Goal: Task Accomplishment & Management: Complete application form

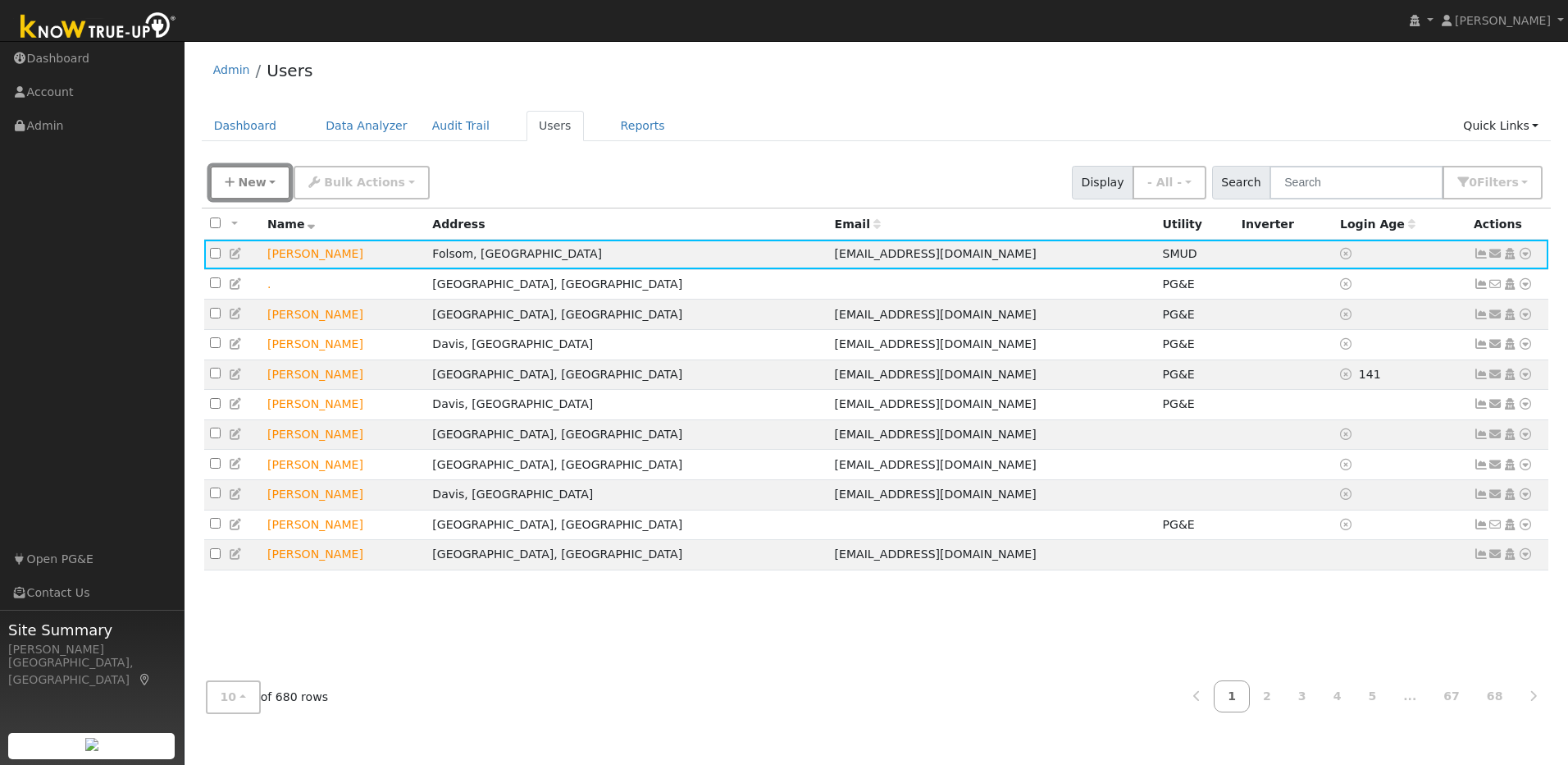
click at [269, 186] on button "New" at bounding box center [250, 183] width 81 height 34
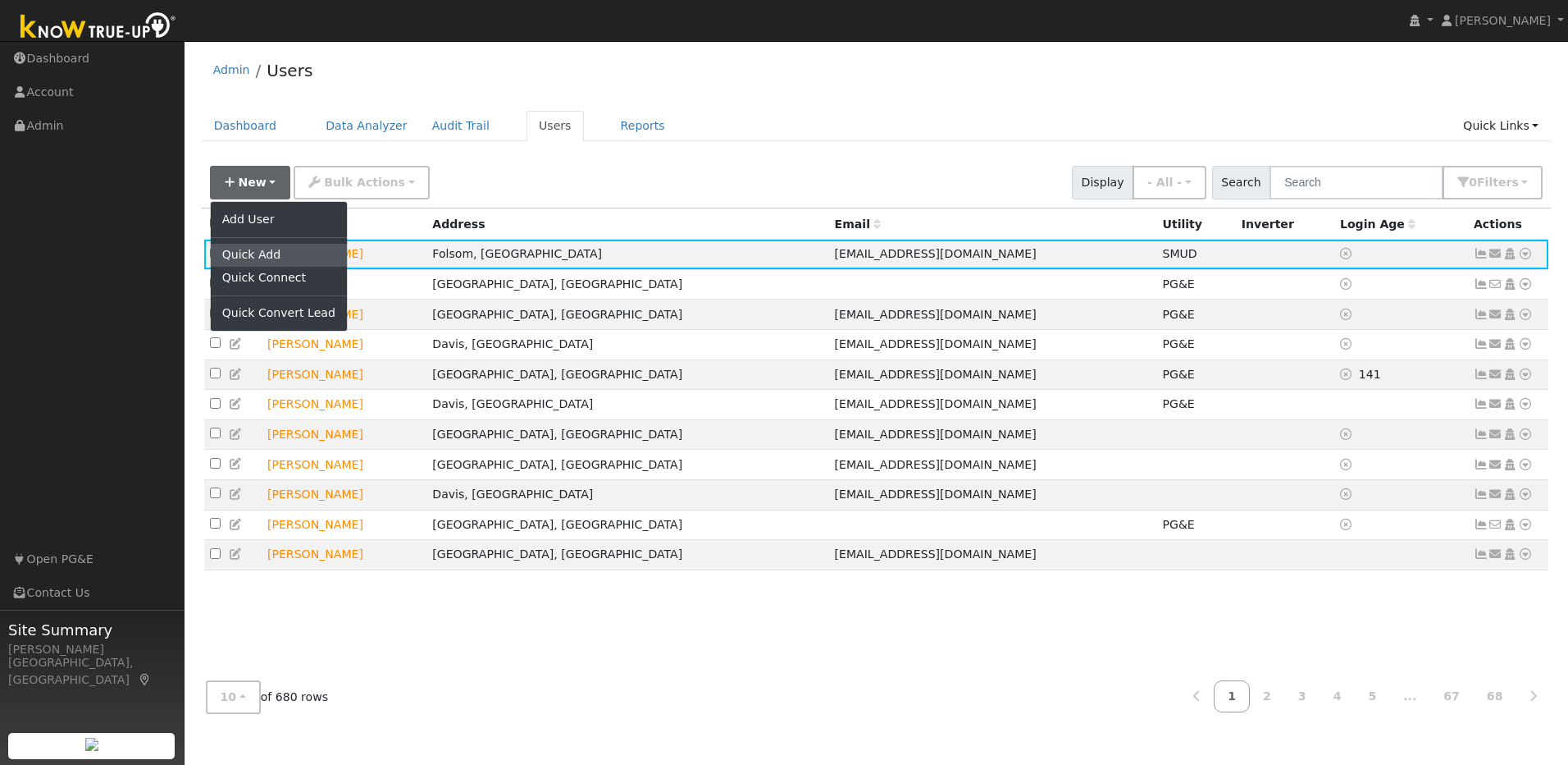
click at [261, 249] on link "Quick Add" at bounding box center [279, 254] width 136 height 23
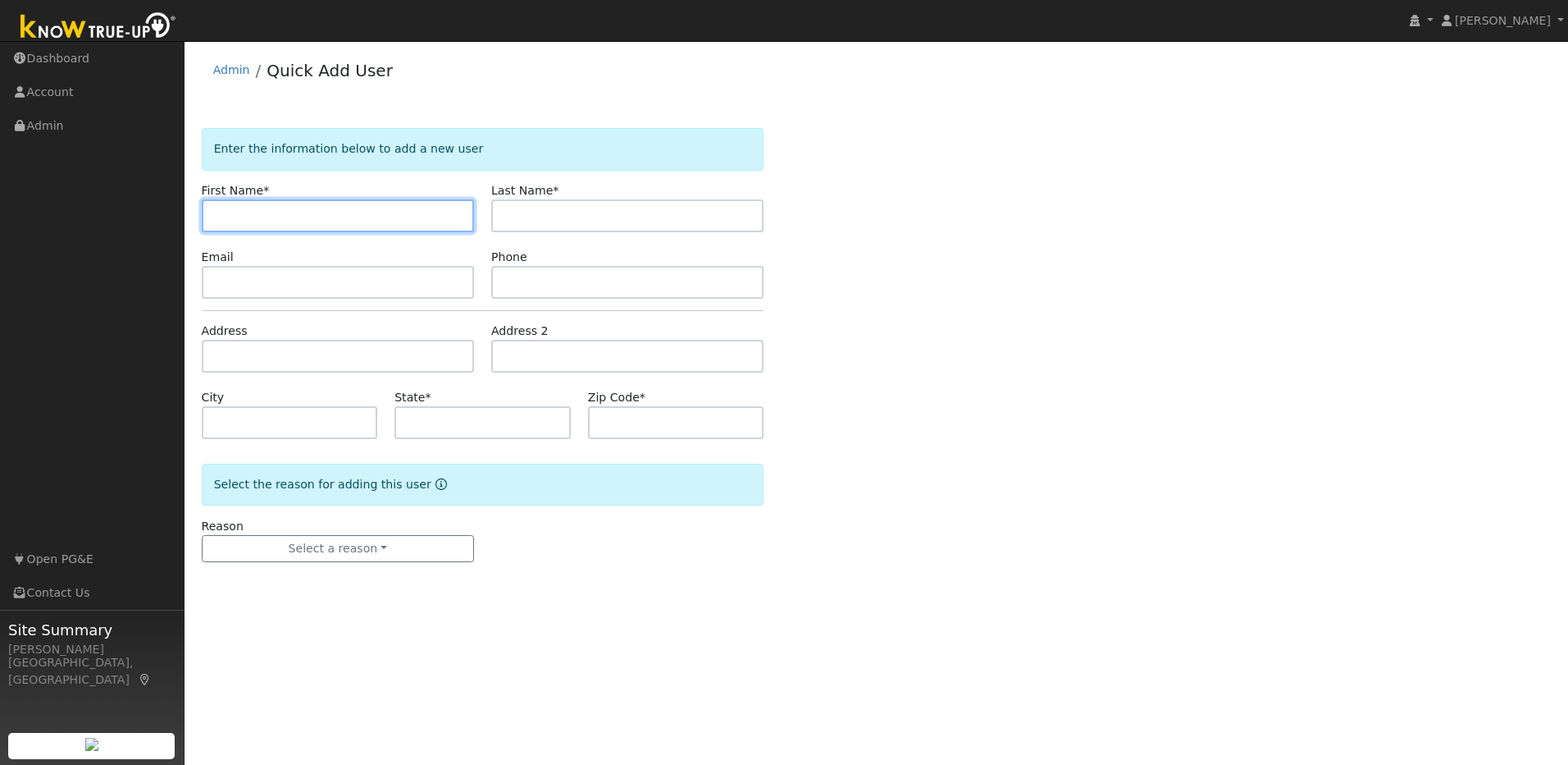
paste input "[PERSON_NAME]"
type input "Kimberly"
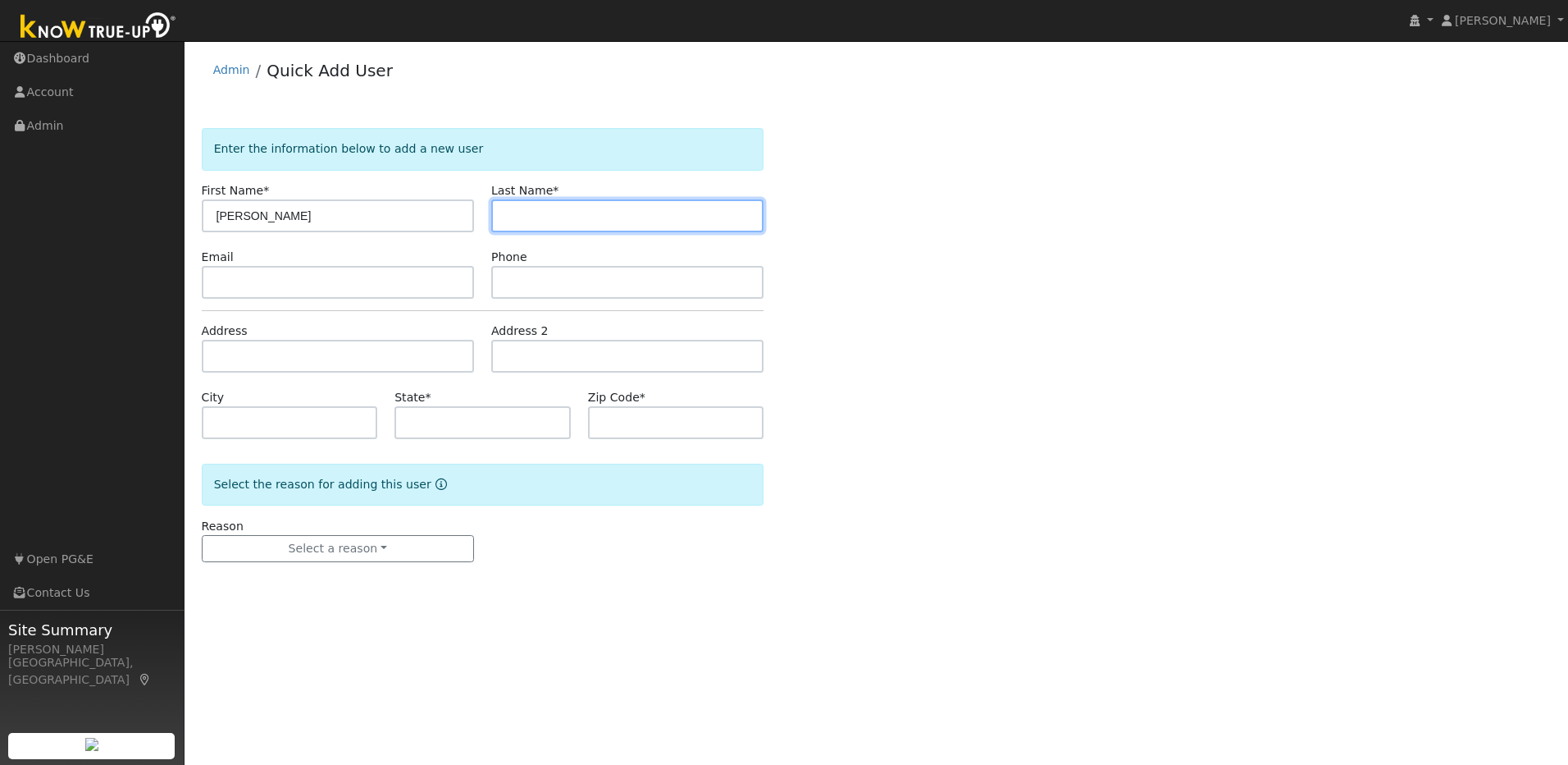
drag, startPoint x: 600, startPoint y: 216, endPoint x: 571, endPoint y: 198, distance: 34.1
click at [600, 216] on input "text" at bounding box center [627, 216] width 272 height 33
paste input "Dietz"
type input "Dietz"
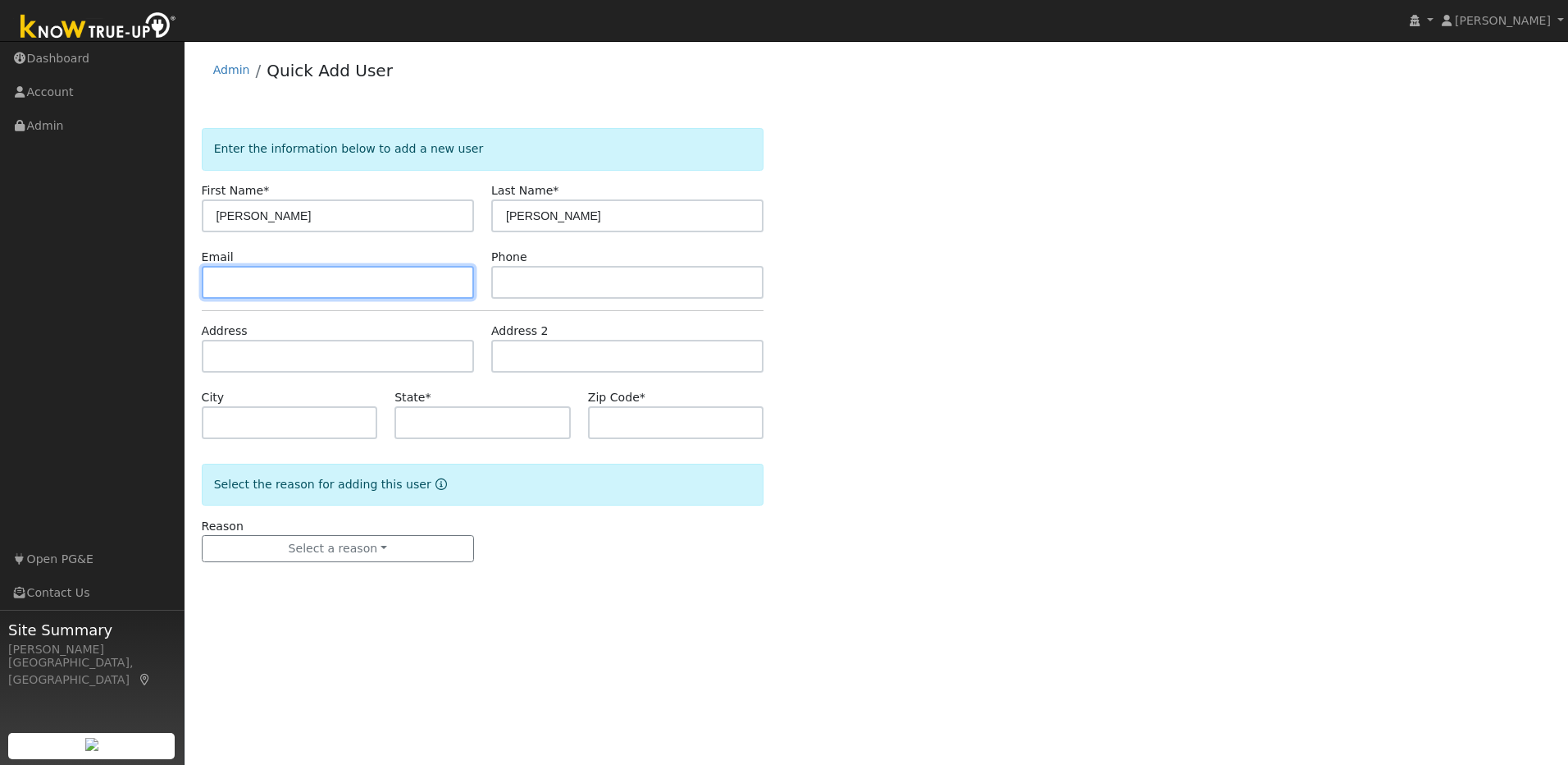
click at [336, 285] on input "text" at bounding box center [338, 282] width 272 height 33
paste input "[EMAIL_ADDRESS][DOMAIN_NAME]"
type input "[EMAIL_ADDRESS][DOMAIN_NAME]"
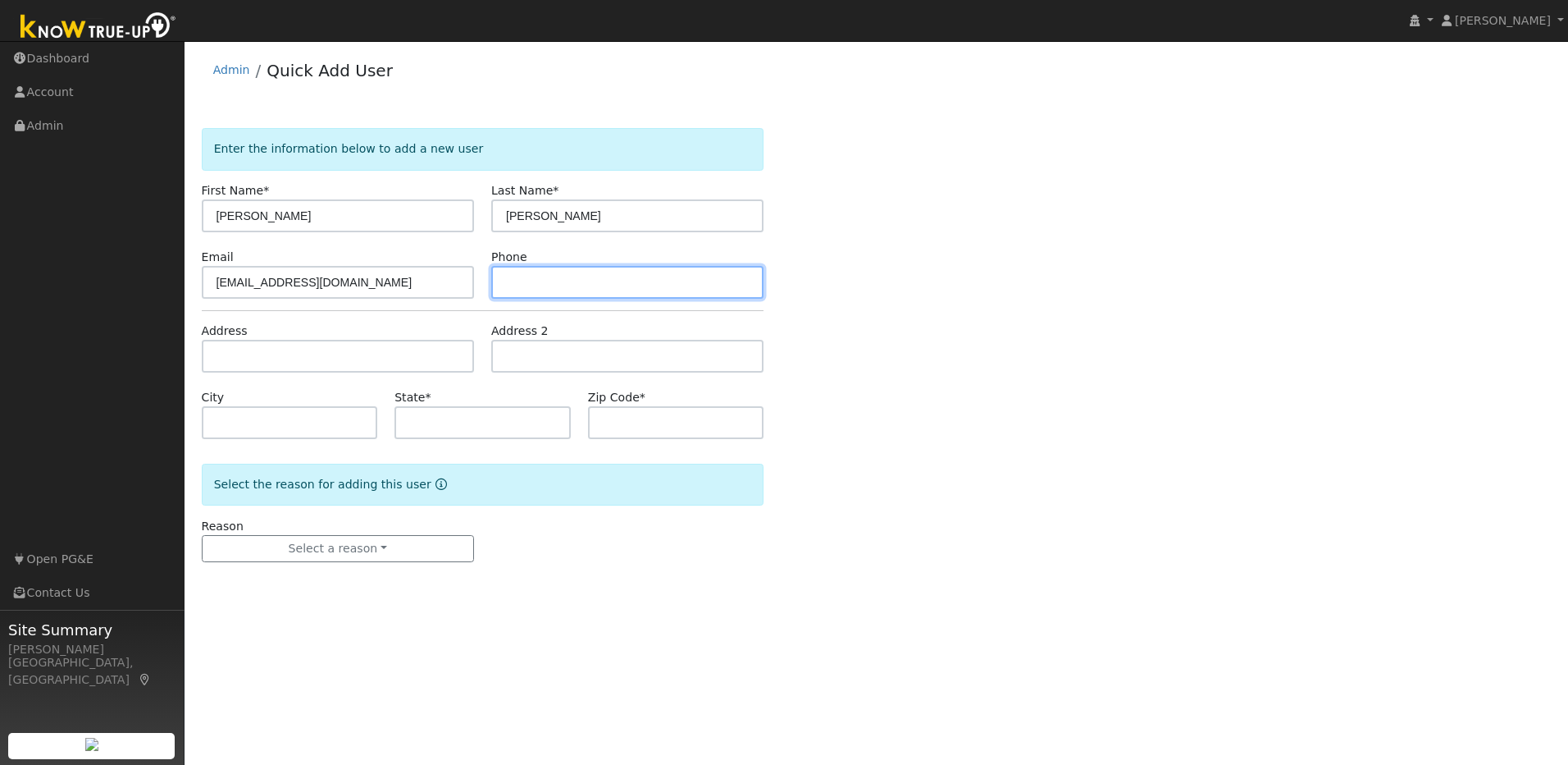
click at [588, 276] on input "text" at bounding box center [627, 282] width 272 height 33
paste input "916-826-9454"
type input "916-826-9454"
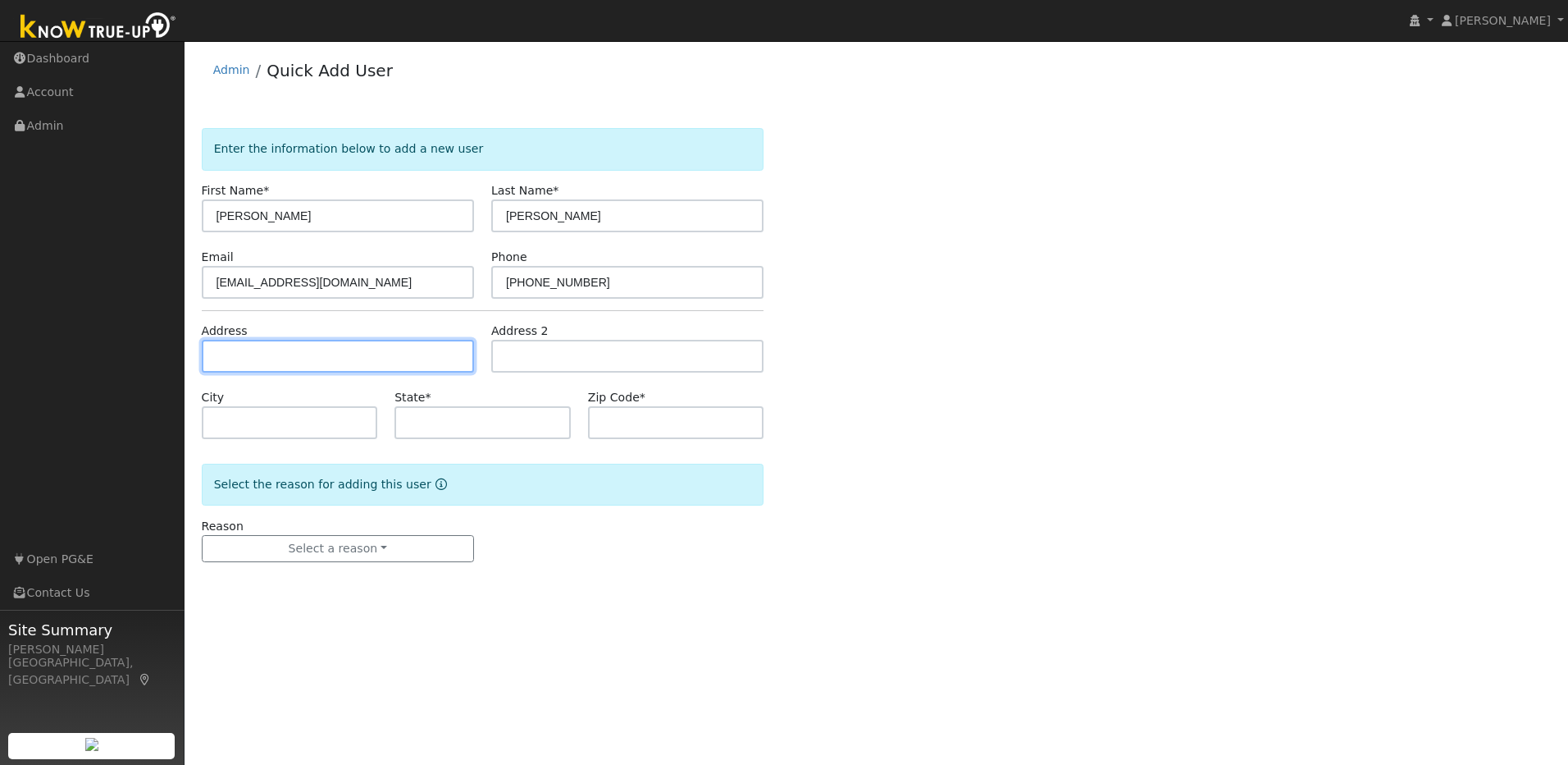
click at [386, 350] on input "text" at bounding box center [338, 356] width 272 height 33
paste input "7661 Tall Pine Lane"
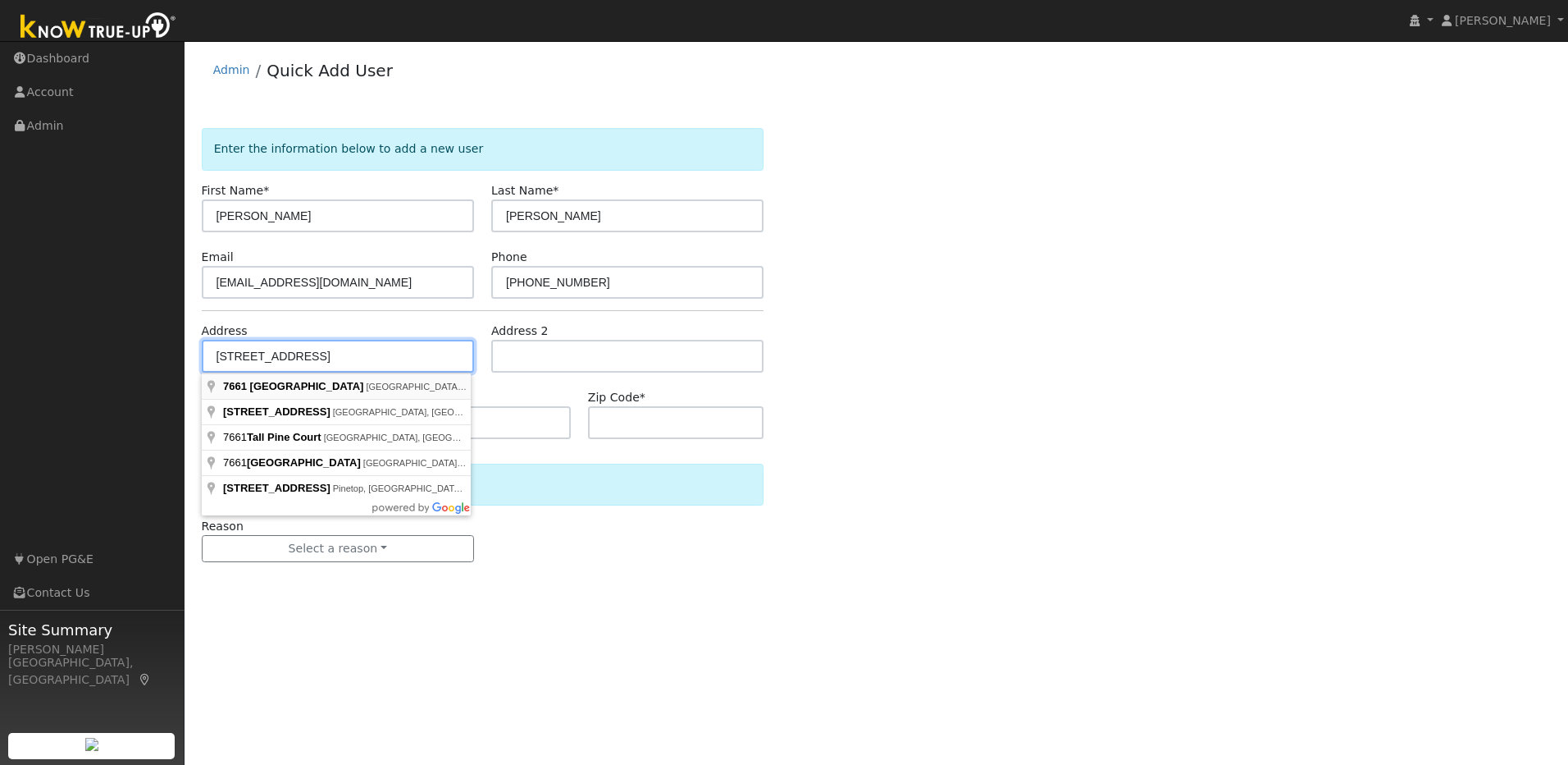
type input "7661 Tall Pine Lane"
type input "Granite Bay"
type input "CA"
type input "95746"
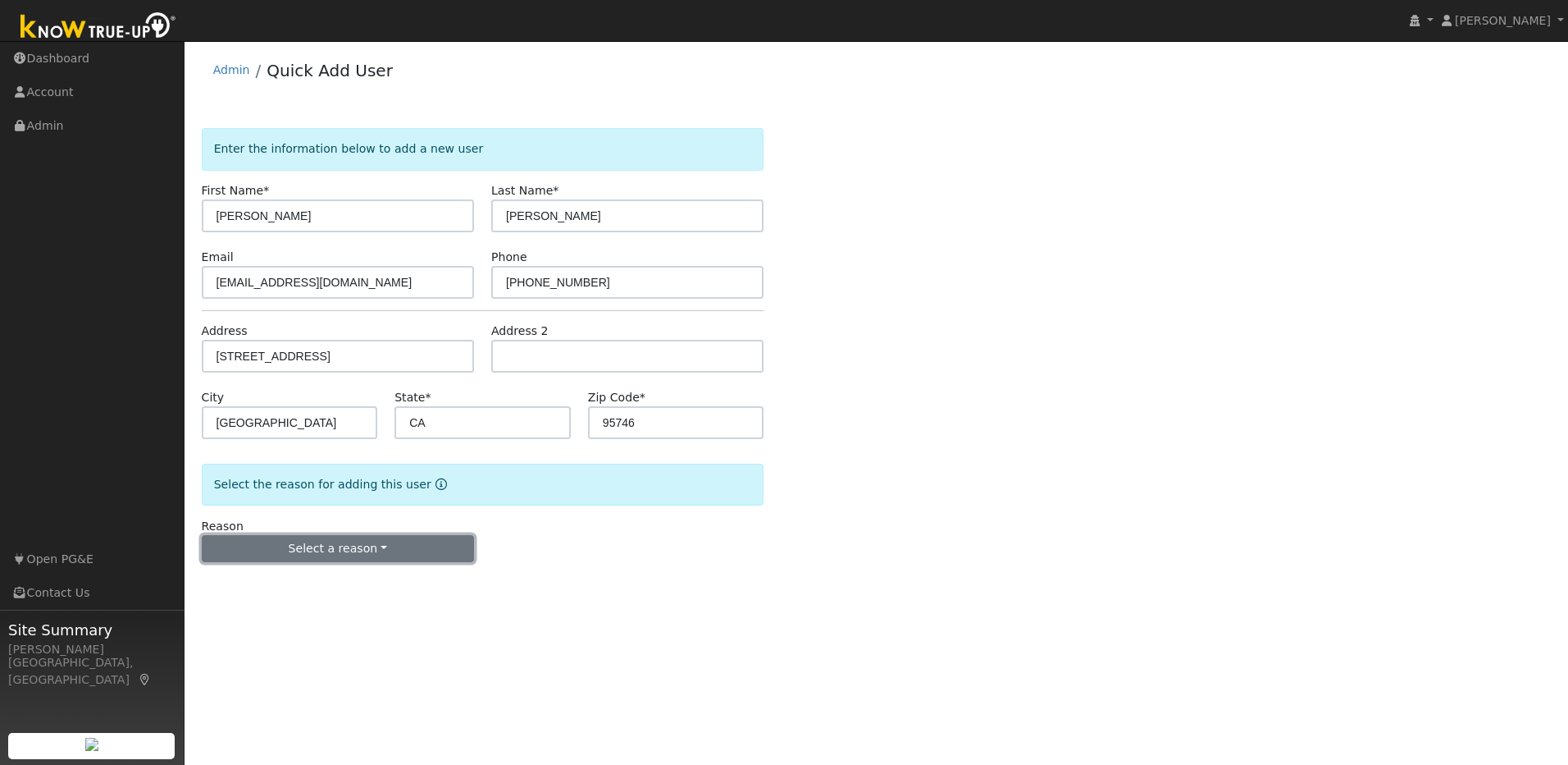
click at [364, 554] on button "Select a reason" at bounding box center [338, 548] width 272 height 28
click at [298, 577] on link "New lead" at bounding box center [293, 582] width 181 height 23
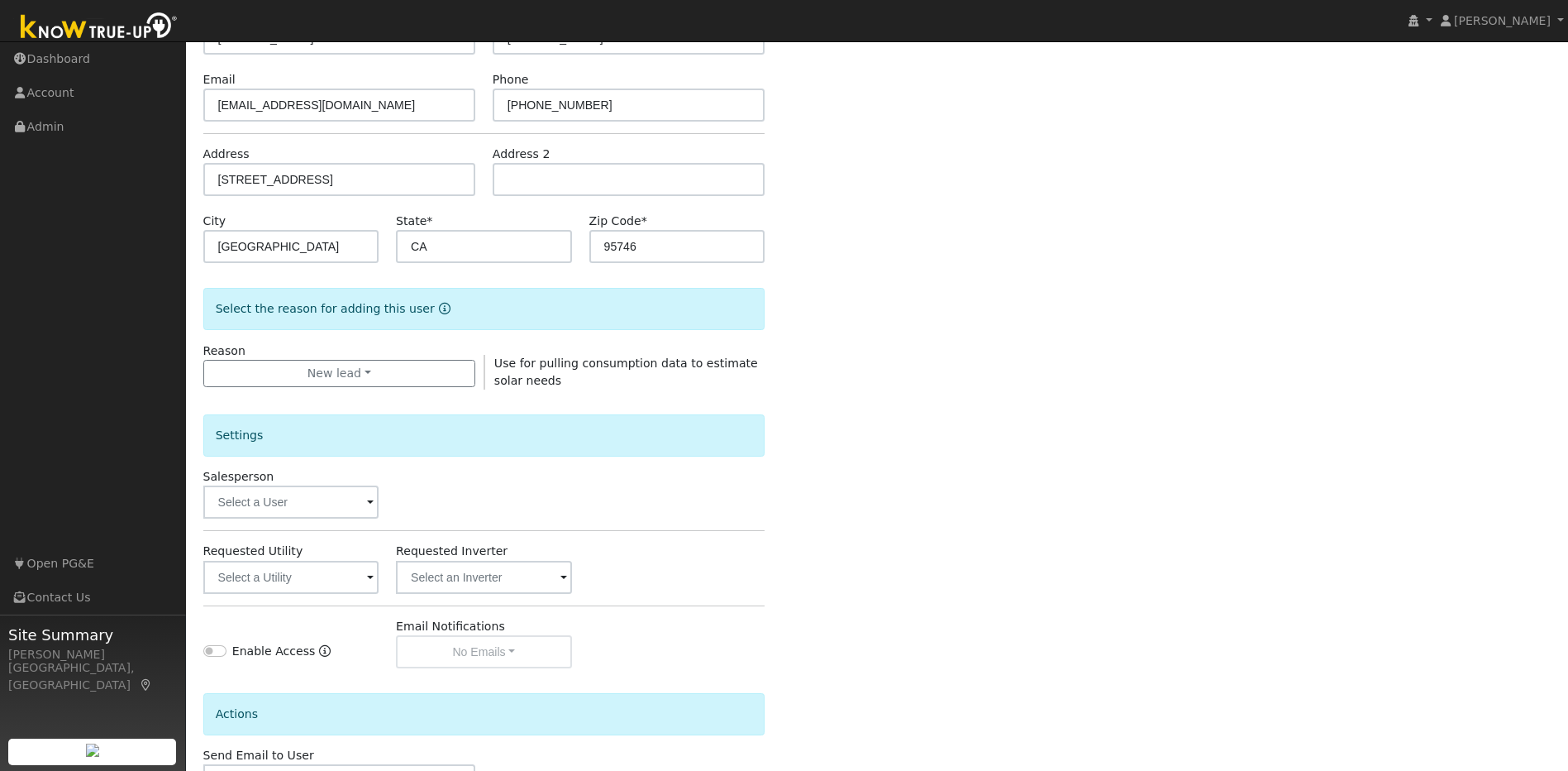
scroll to position [301, 0]
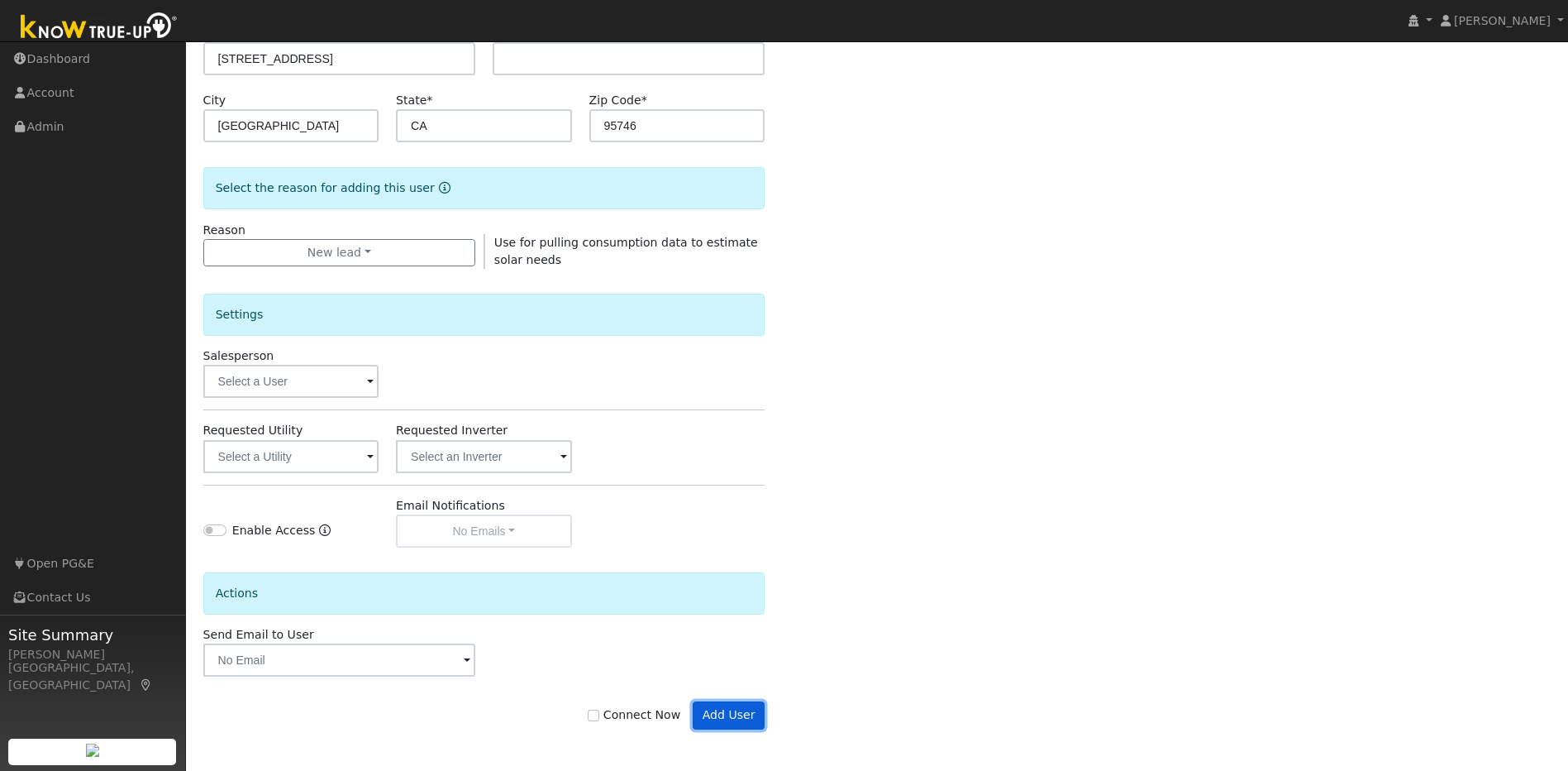
click at [714, 724] on button "Add User" at bounding box center [728, 715] width 72 height 28
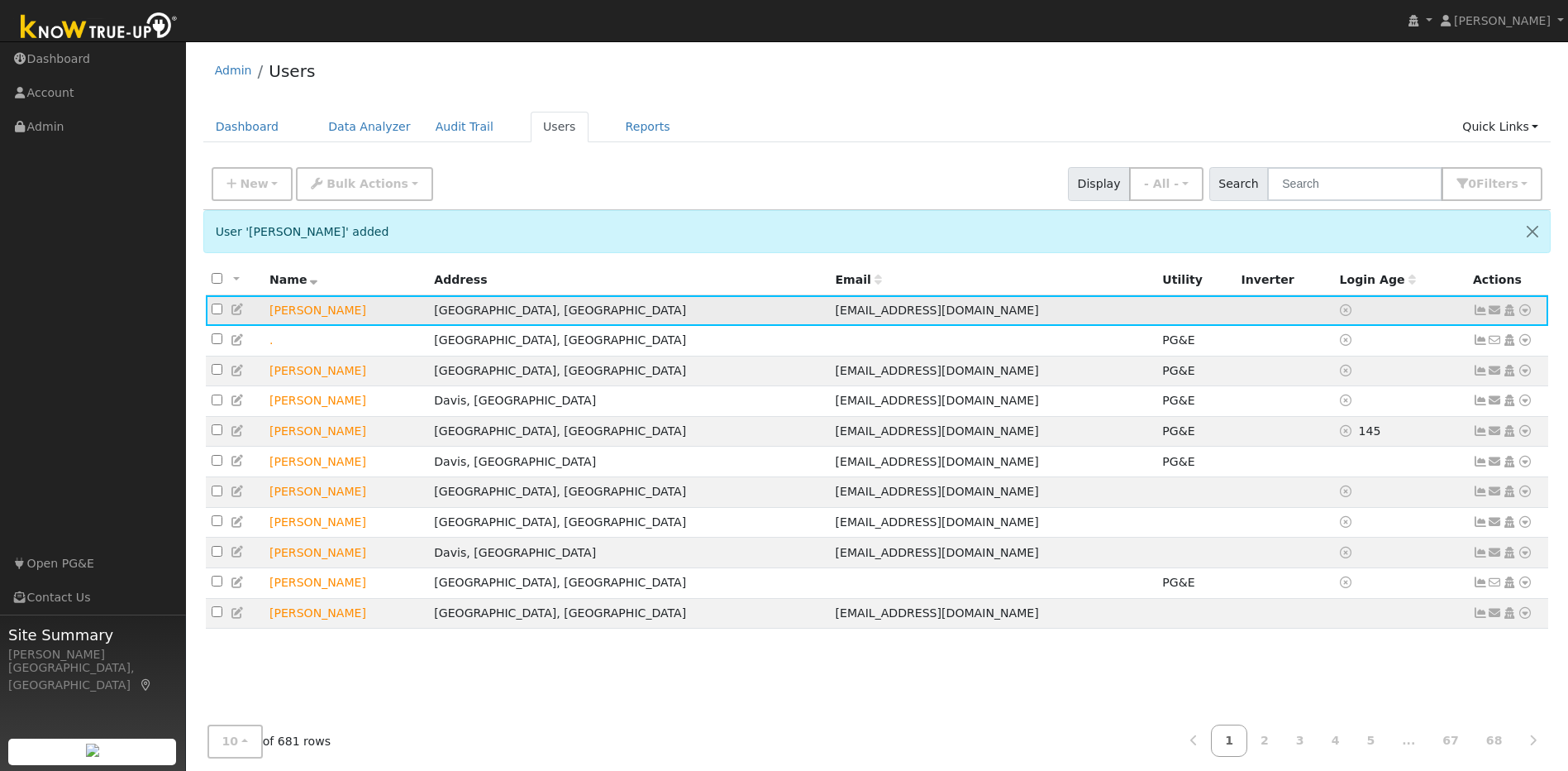
click at [237, 308] on icon at bounding box center [239, 309] width 15 height 12
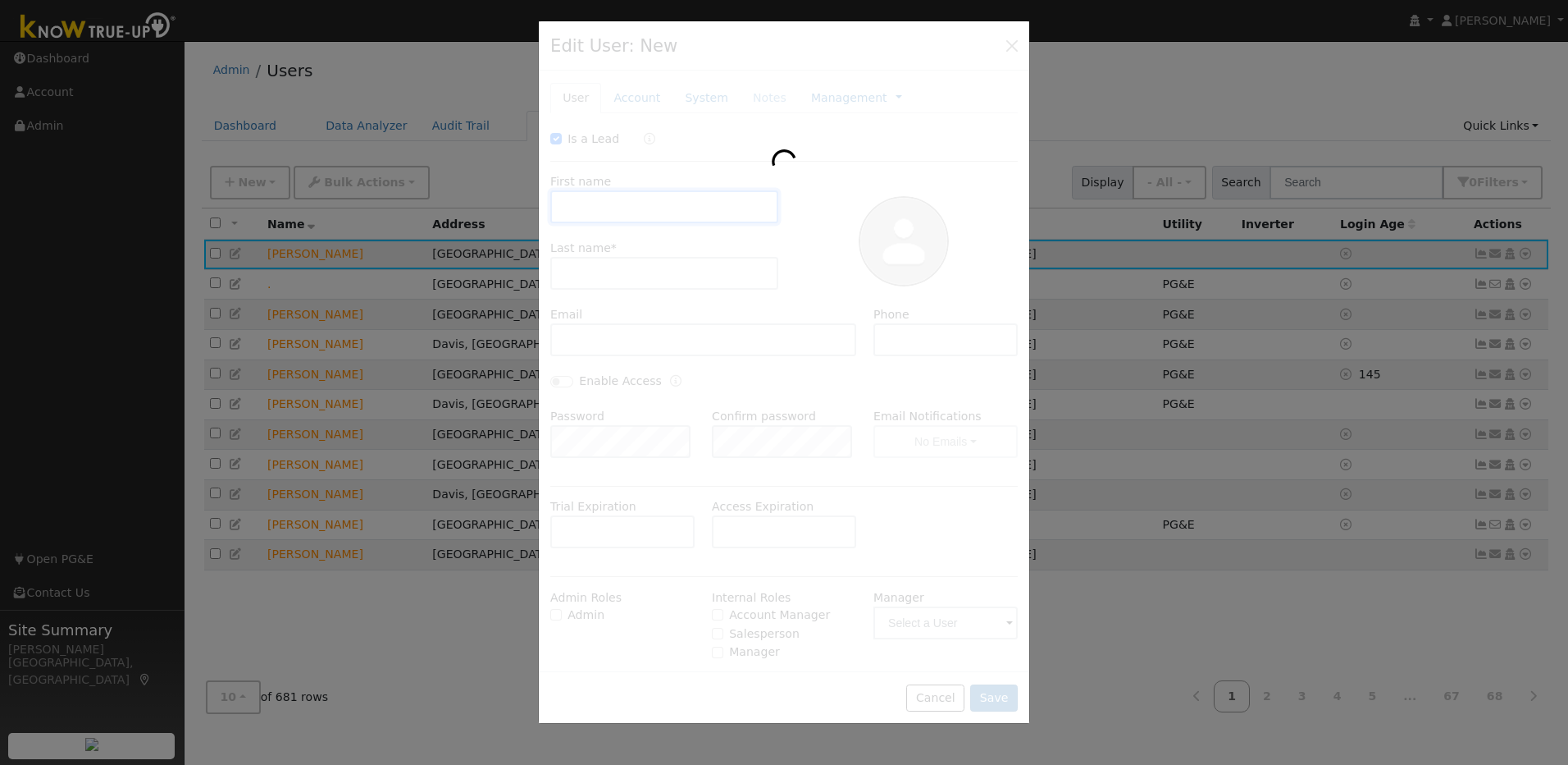
checkbox input "true"
type input "Kimberly"
type input "Dietz"
type input "[EMAIL_ADDRESS][DOMAIN_NAME]"
type input "[PHONE_NUMBER]"
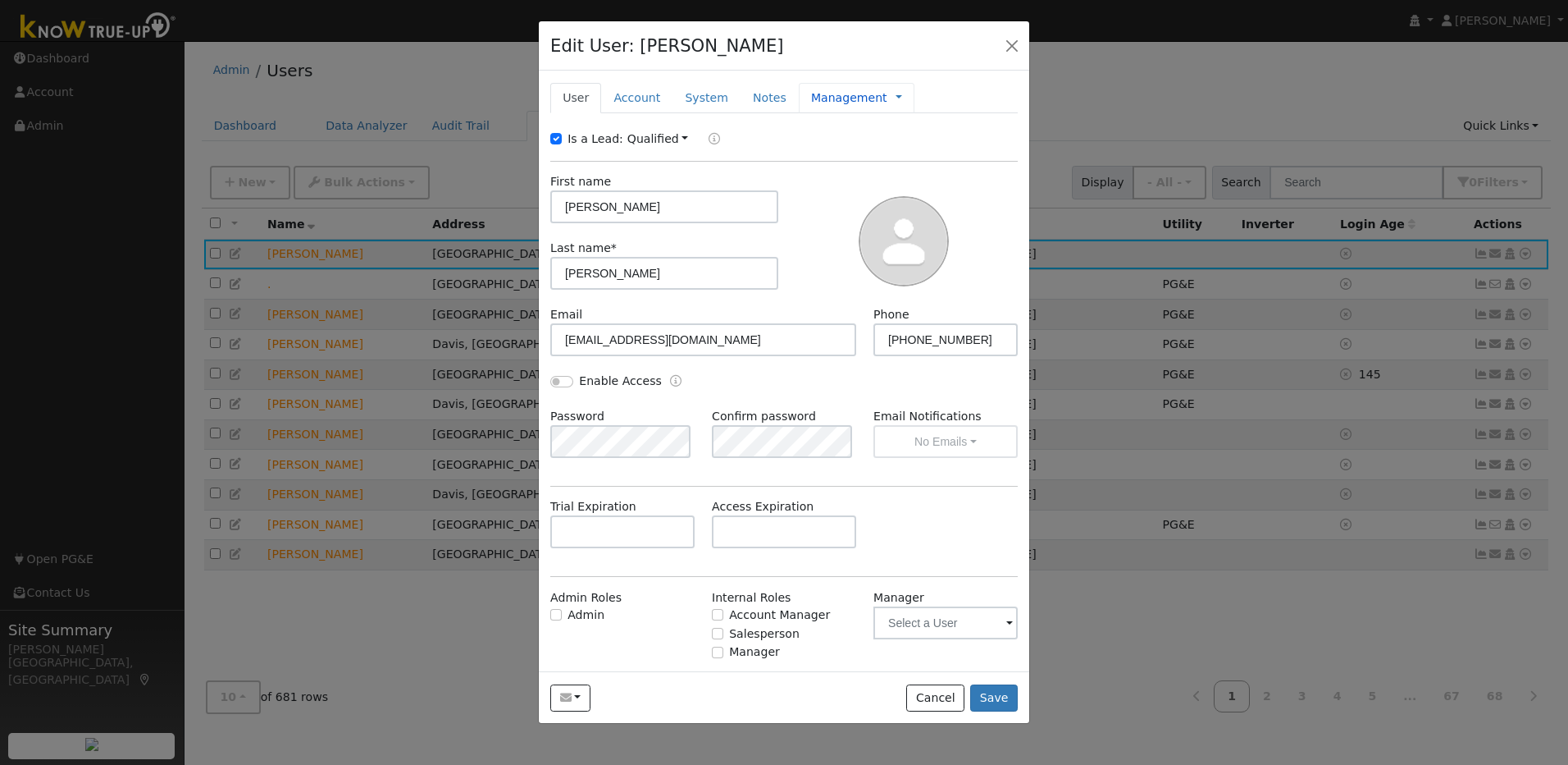
click at [812, 97] on link "Management" at bounding box center [849, 98] width 77 height 17
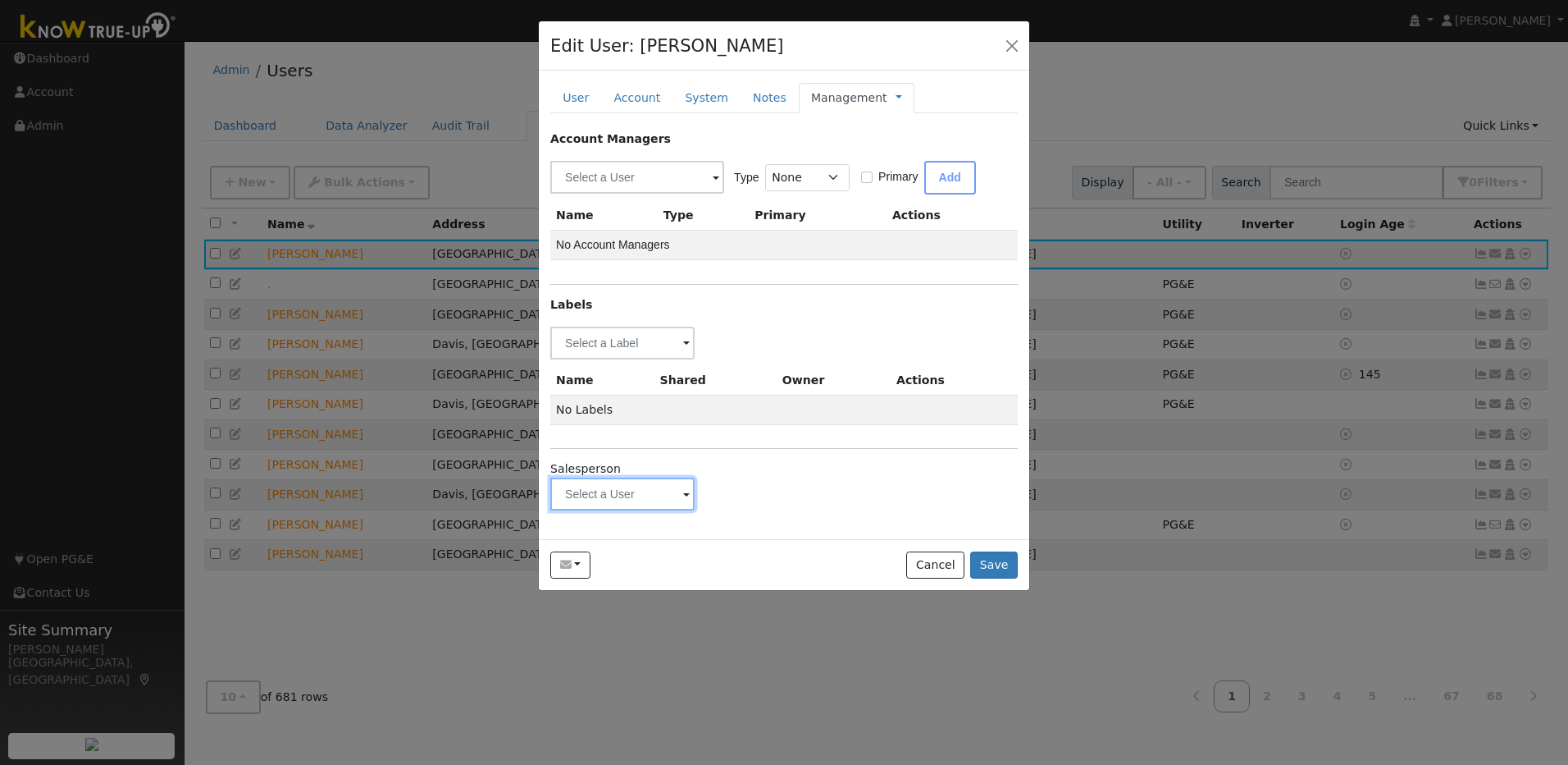
click at [663, 495] on input "text" at bounding box center [621, 494] width 144 height 33
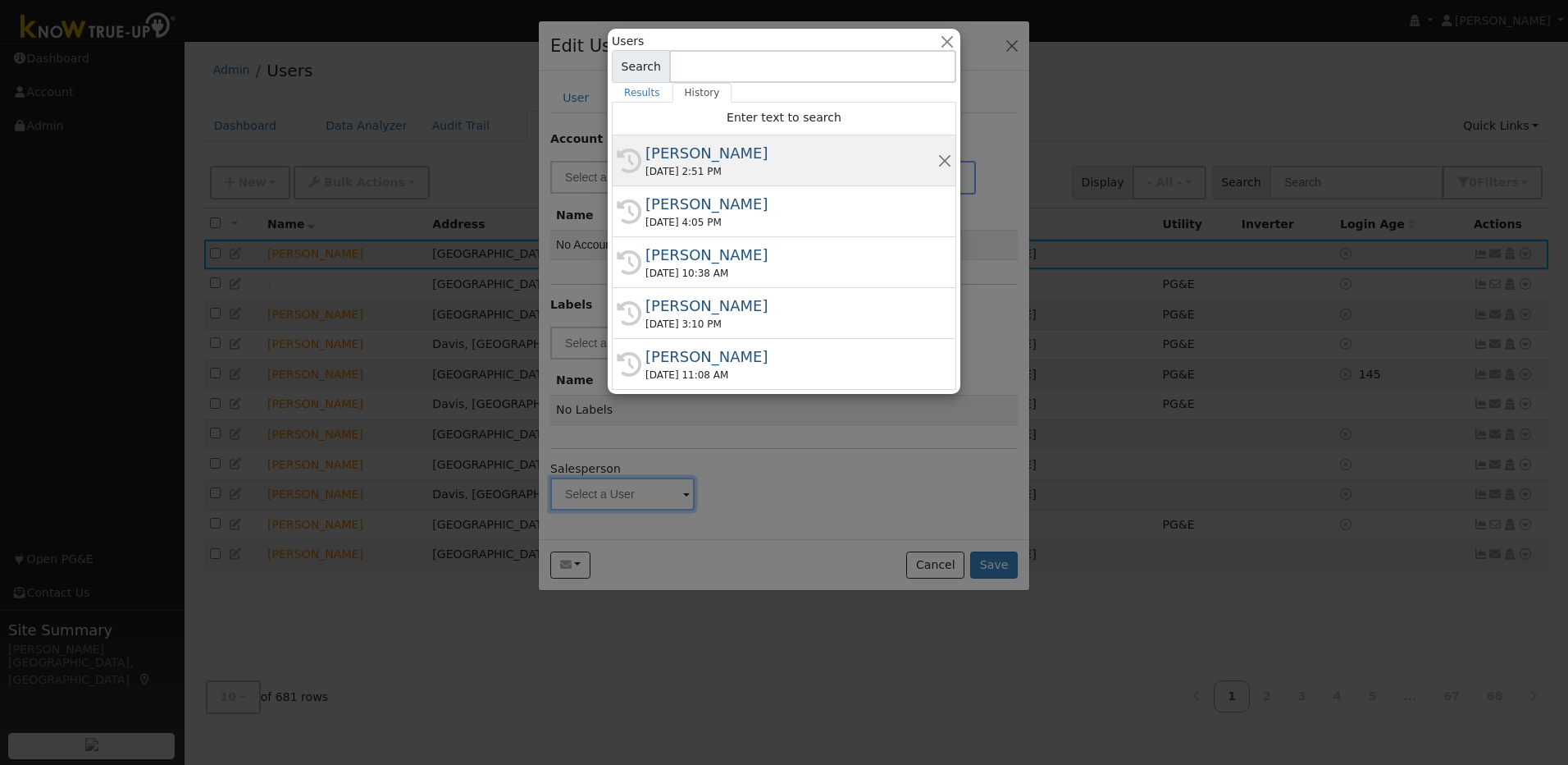
click at [695, 162] on div "Munro Boyd" at bounding box center [791, 152] width 292 height 22
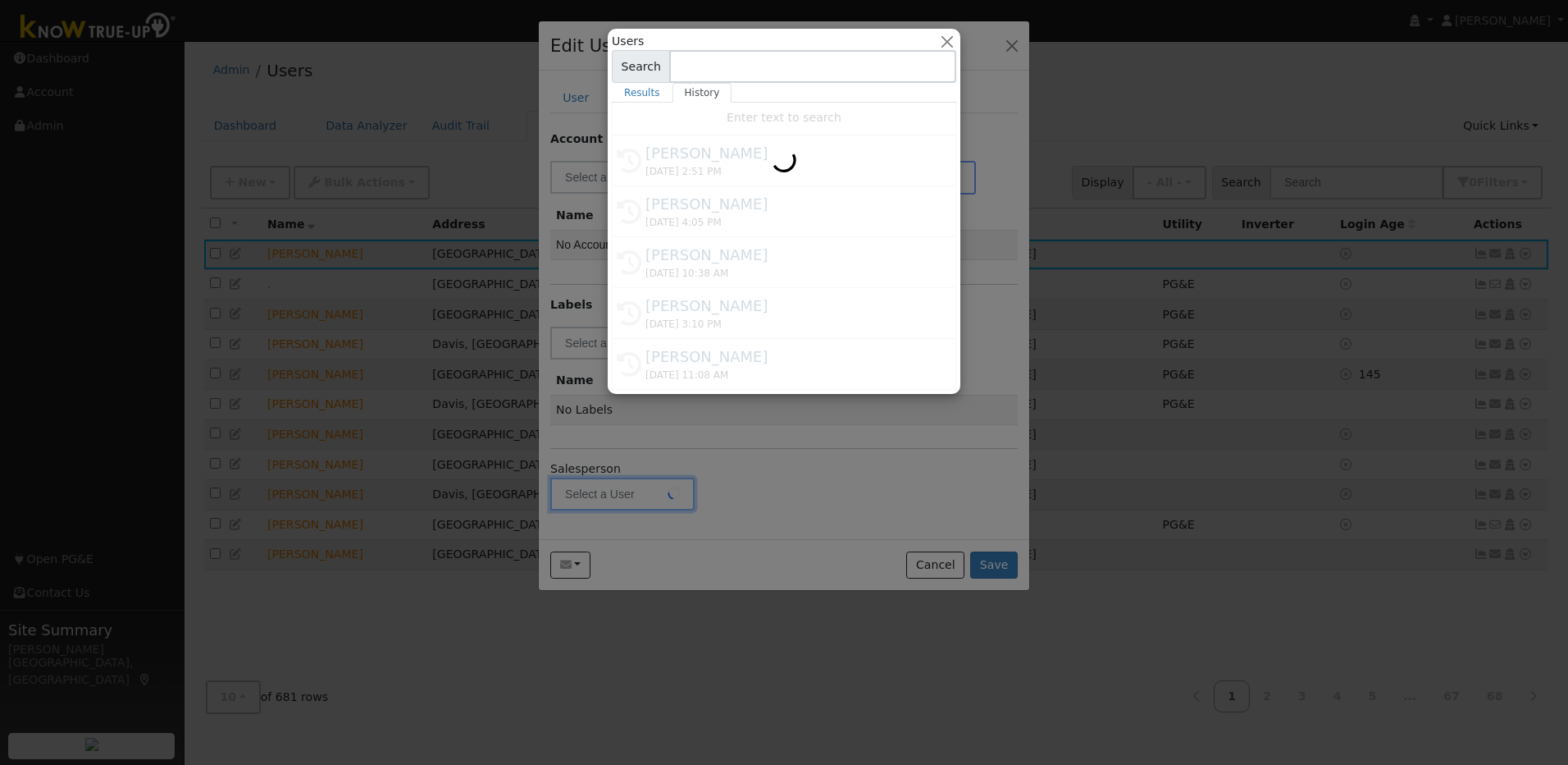
type input "Munro Boyd"
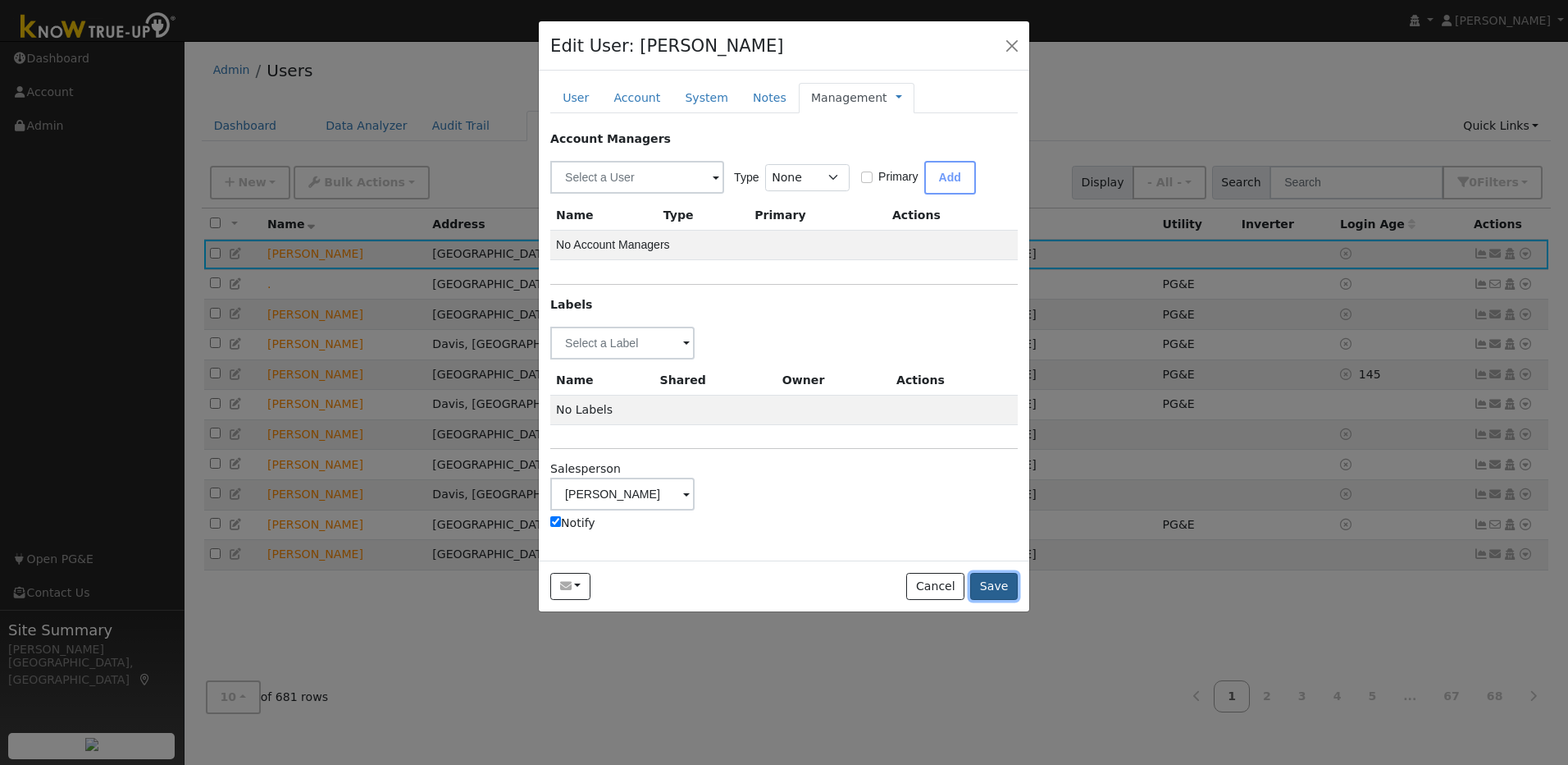
click at [1001, 582] on button "Save" at bounding box center [994, 586] width 47 height 28
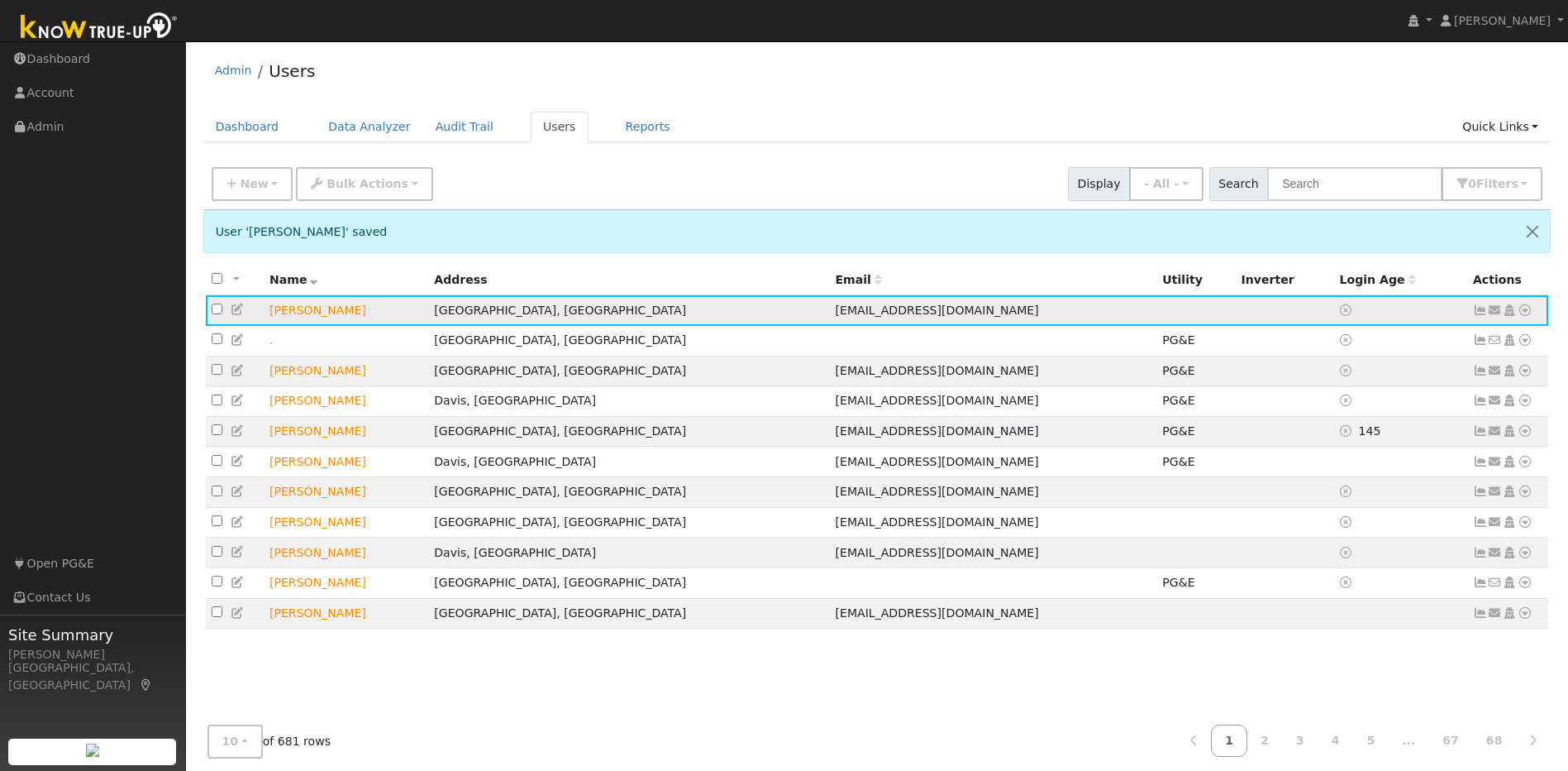
click at [1528, 312] on icon at bounding box center [1526, 310] width 15 height 12
click at [1337, 438] on link "Utility" at bounding box center [1353, 435] width 115 height 23
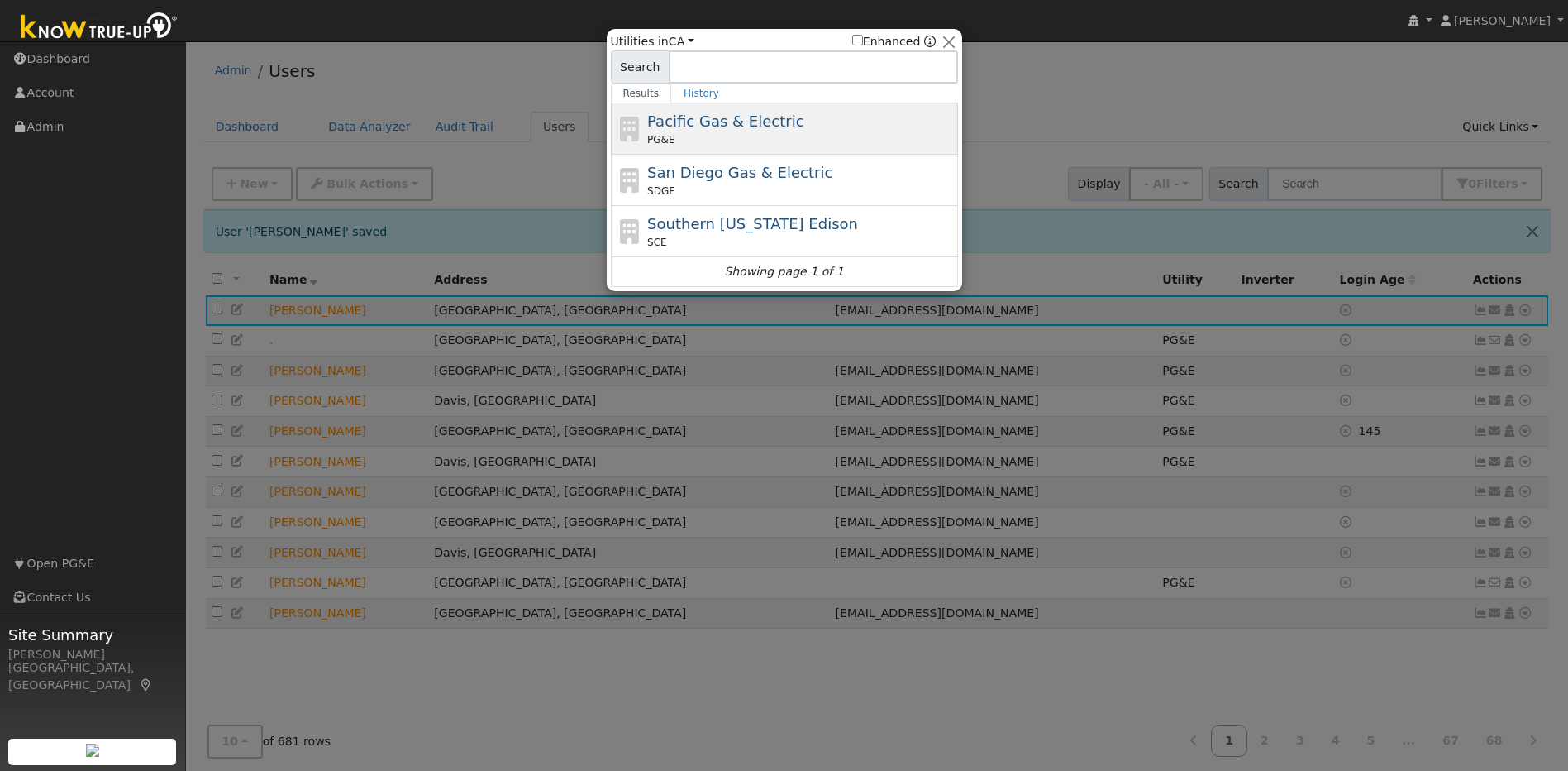
click at [793, 134] on div "PG&E" at bounding box center [801, 140] width 306 height 15
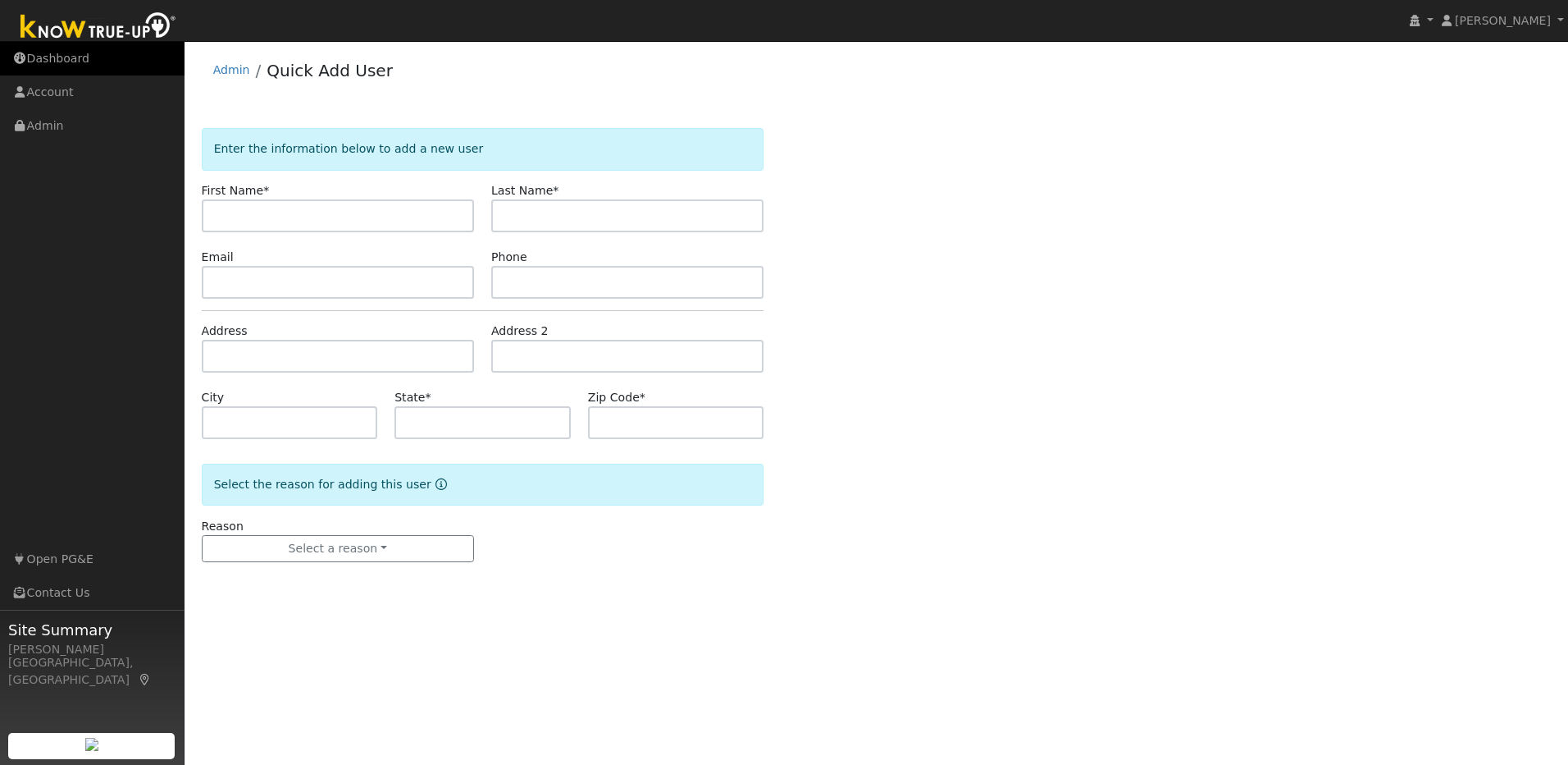
click at [65, 70] on link "Dashboard" at bounding box center [92, 59] width 184 height 34
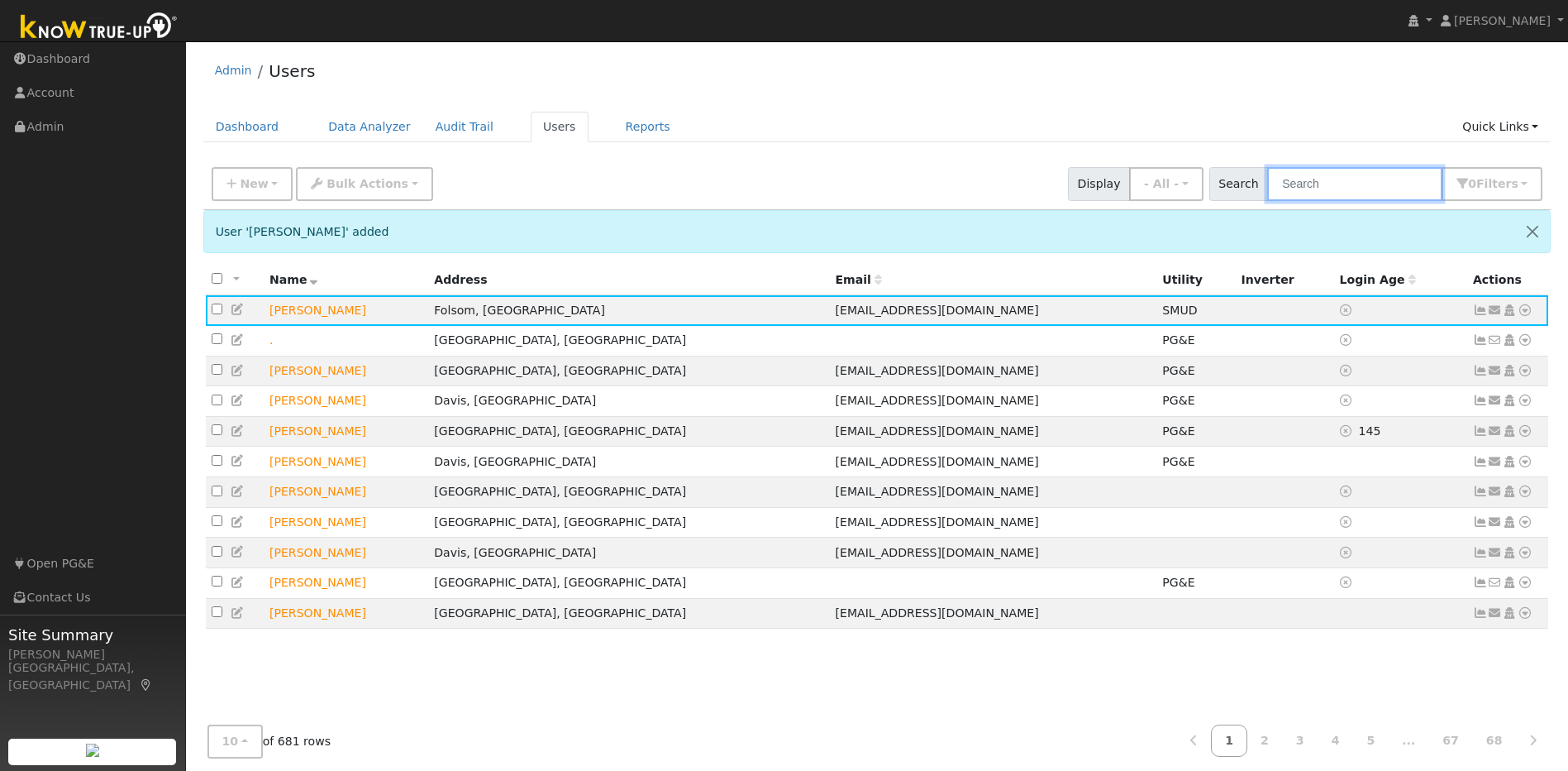
click at [1342, 186] on input "text" at bounding box center [1355, 184] width 175 height 34
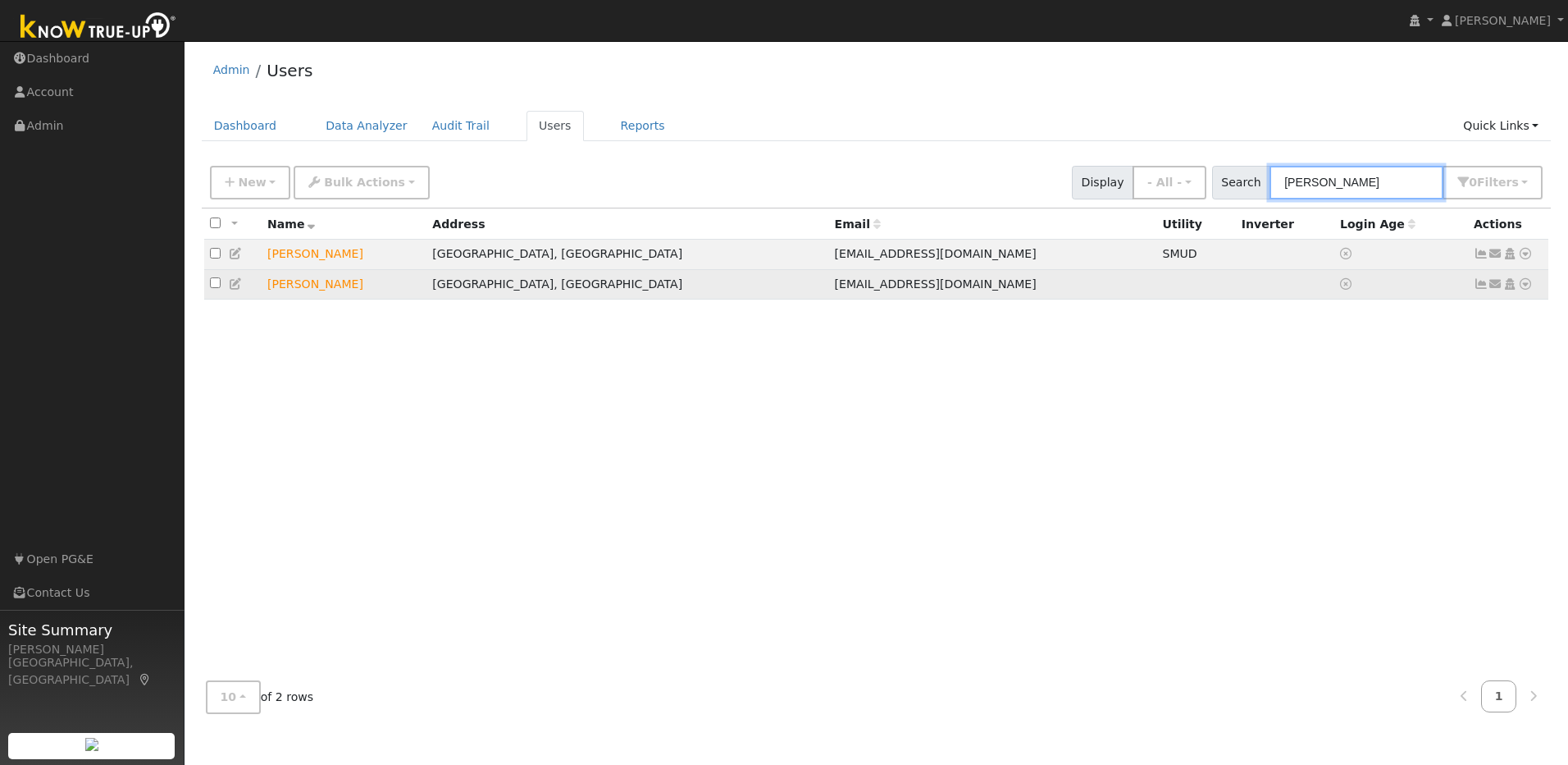
type input "kimberly"
click at [1532, 290] on icon at bounding box center [1526, 284] width 15 height 12
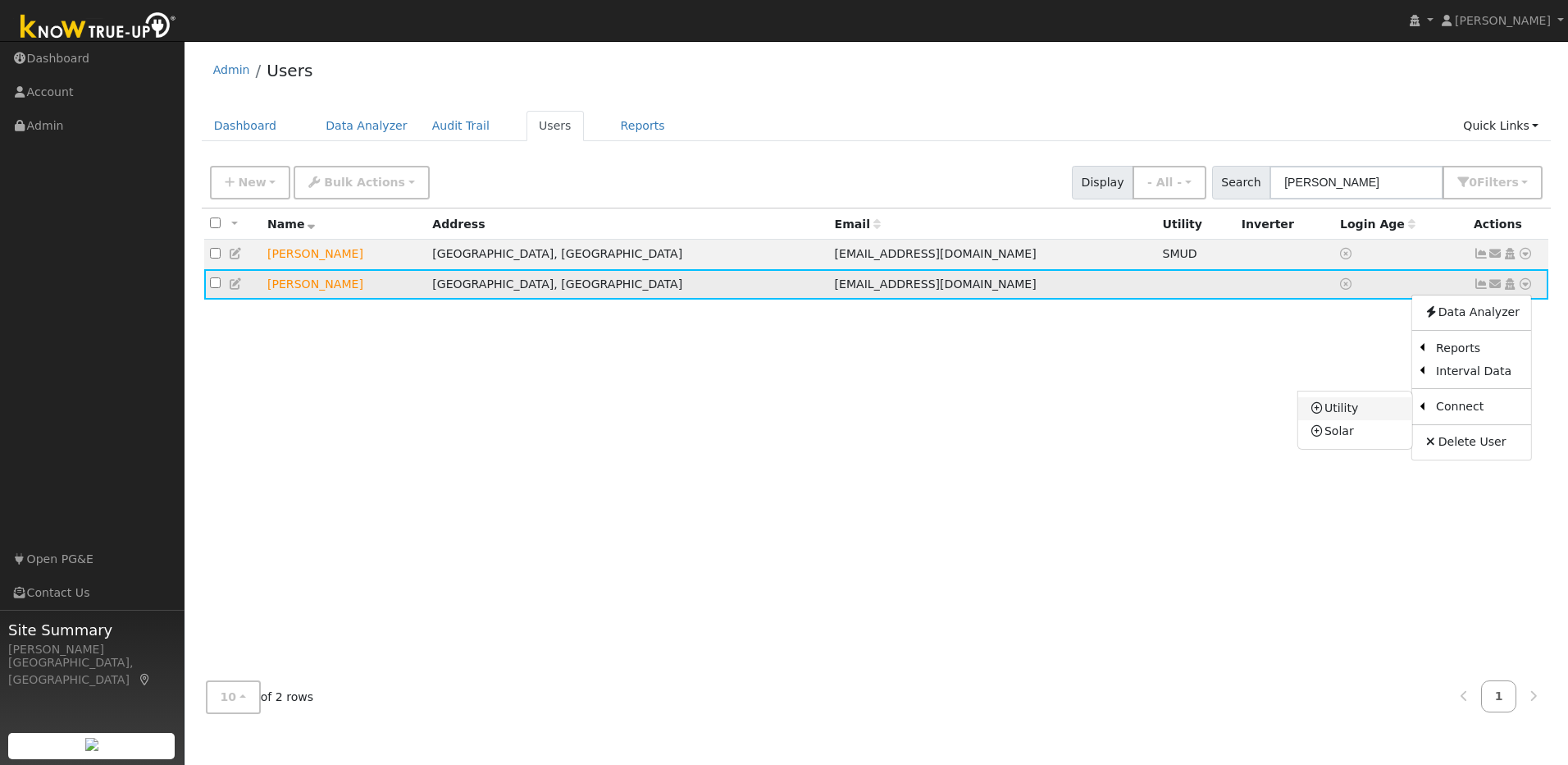
click at [1374, 409] on link "Utility" at bounding box center [1355, 408] width 114 height 23
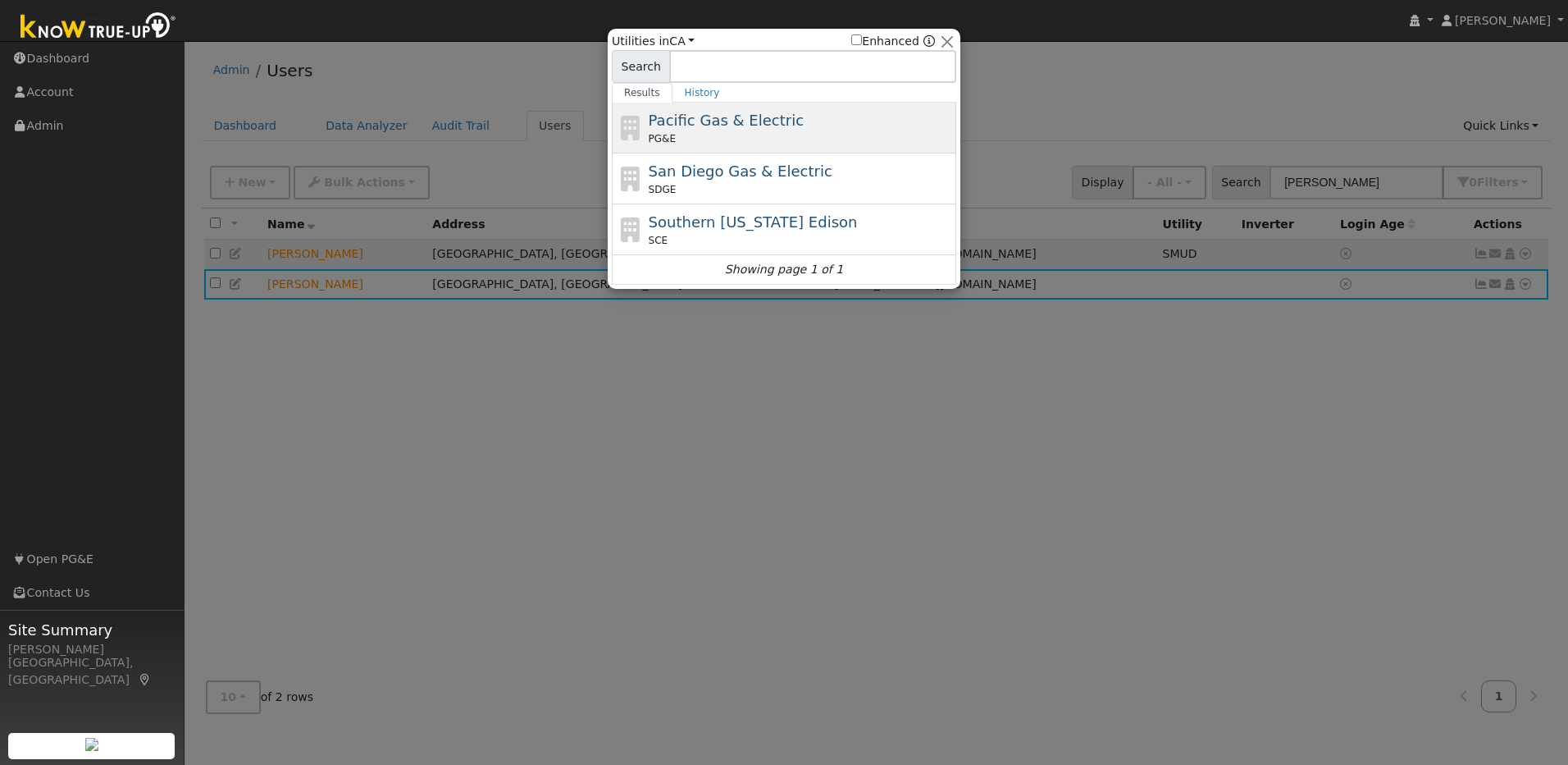
click at [840, 130] on div "Pacific Gas & Electric PG&E" at bounding box center [800, 128] width 304 height 37
